Goal: Navigation & Orientation: Understand site structure

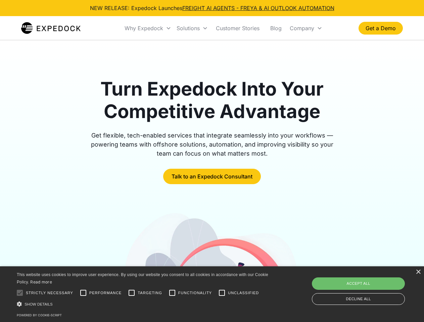
click at [148, 28] on div "Why Expedock" at bounding box center [144, 28] width 39 height 7
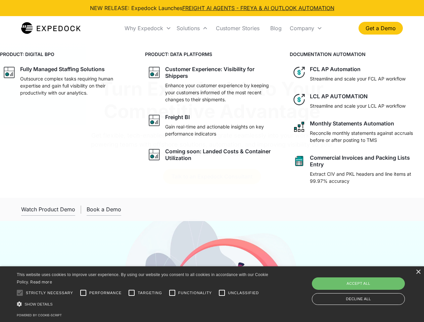
click at [192, 28] on div "Solutions" at bounding box center [188, 28] width 23 height 7
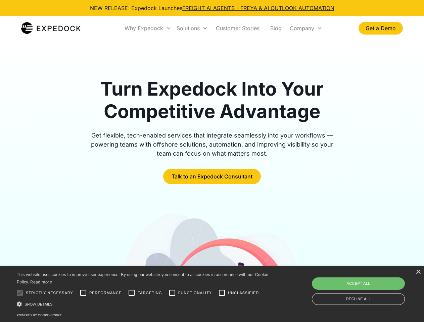
click at [306, 28] on div "Company" at bounding box center [302, 28] width 24 height 7
click at [418, 272] on div "×" at bounding box center [417, 272] width 5 height 5
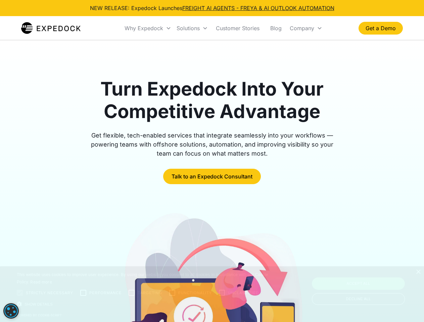
click at [20, 293] on div at bounding box center [19, 292] width 13 height 13
click at [83, 293] on div at bounding box center [212, 302] width 382 height 182
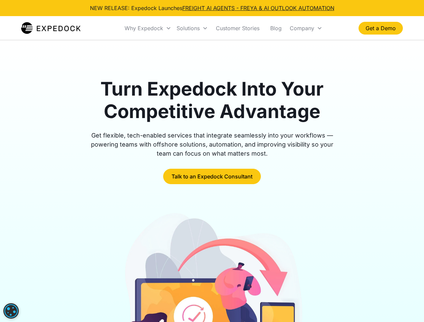
click at [132, 293] on img at bounding box center [212, 302] width 184 height 182
click at [172, 293] on img at bounding box center [212, 302] width 184 height 182
click at [222, 293] on img at bounding box center [212, 302] width 184 height 182
click at [144, 304] on img at bounding box center [212, 302] width 184 height 182
